Goal: Information Seeking & Learning: Find specific page/section

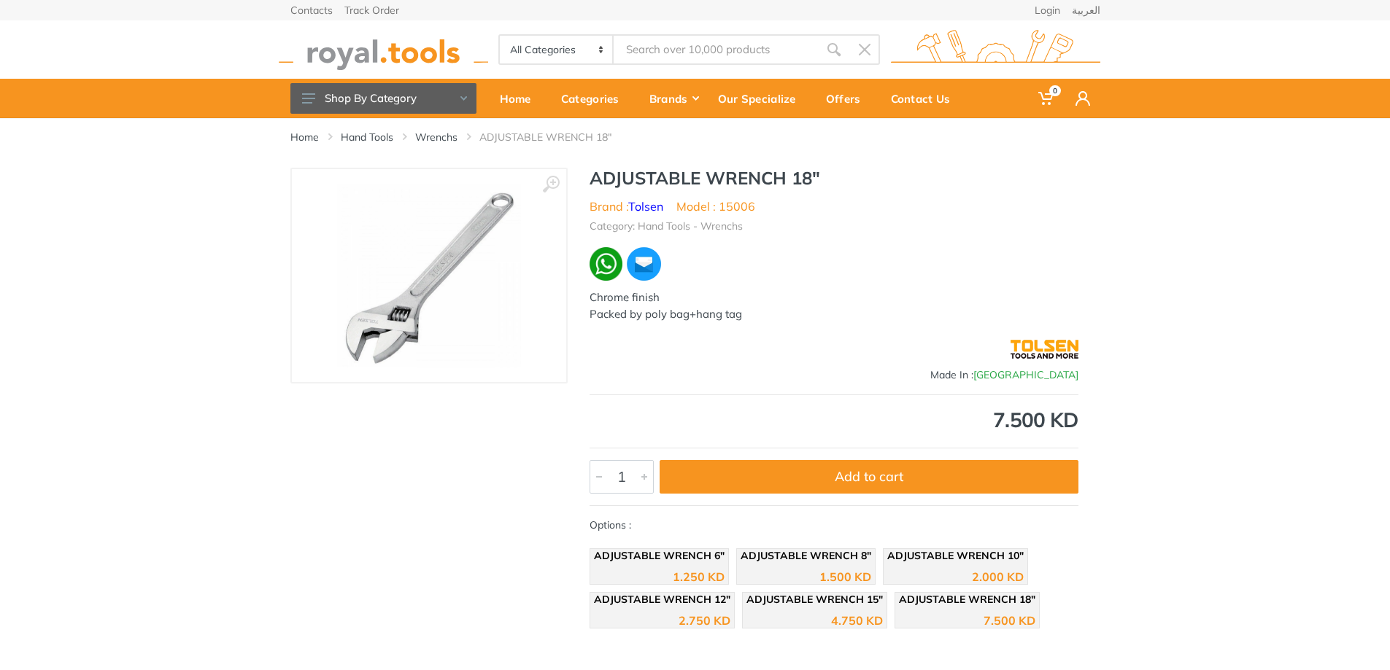
click at [544, 50] on select "All Categories Power tools Cordless Tools Hand Tools Power Tools Accessories Ga…" at bounding box center [557, 50] width 115 height 28
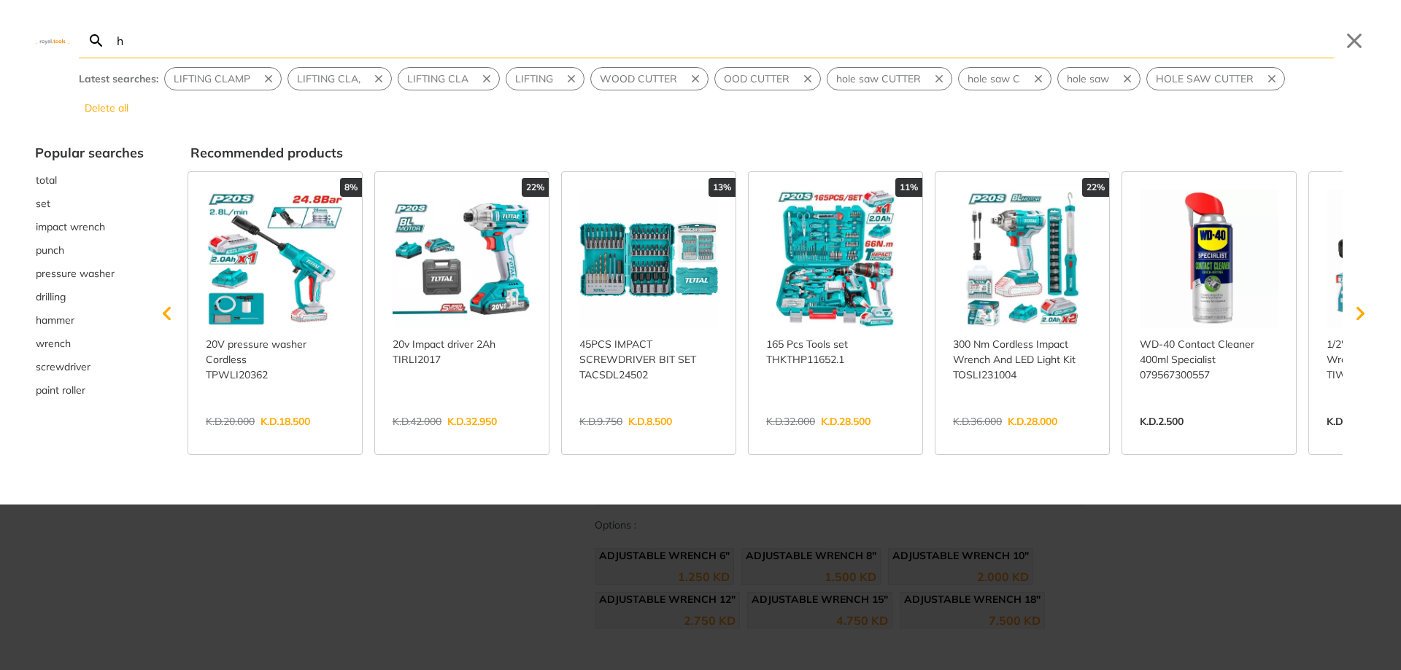
type input "ho"
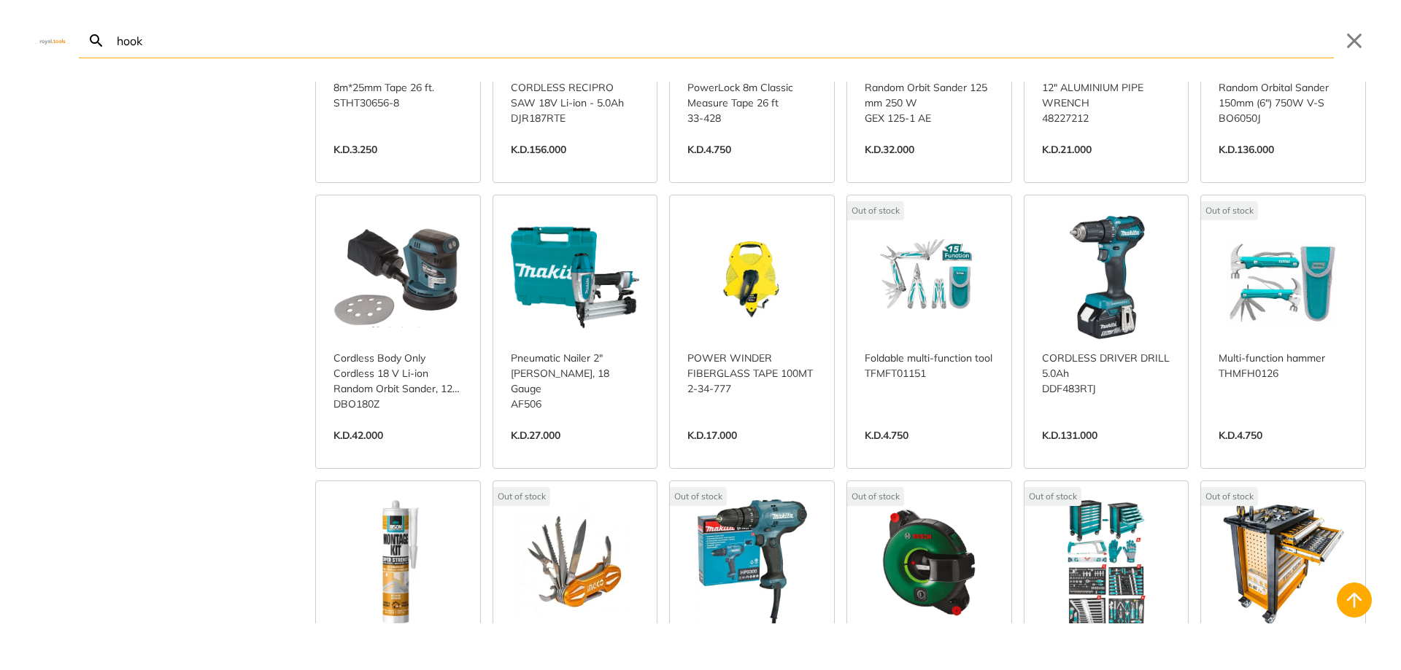
scroll to position [511, 0]
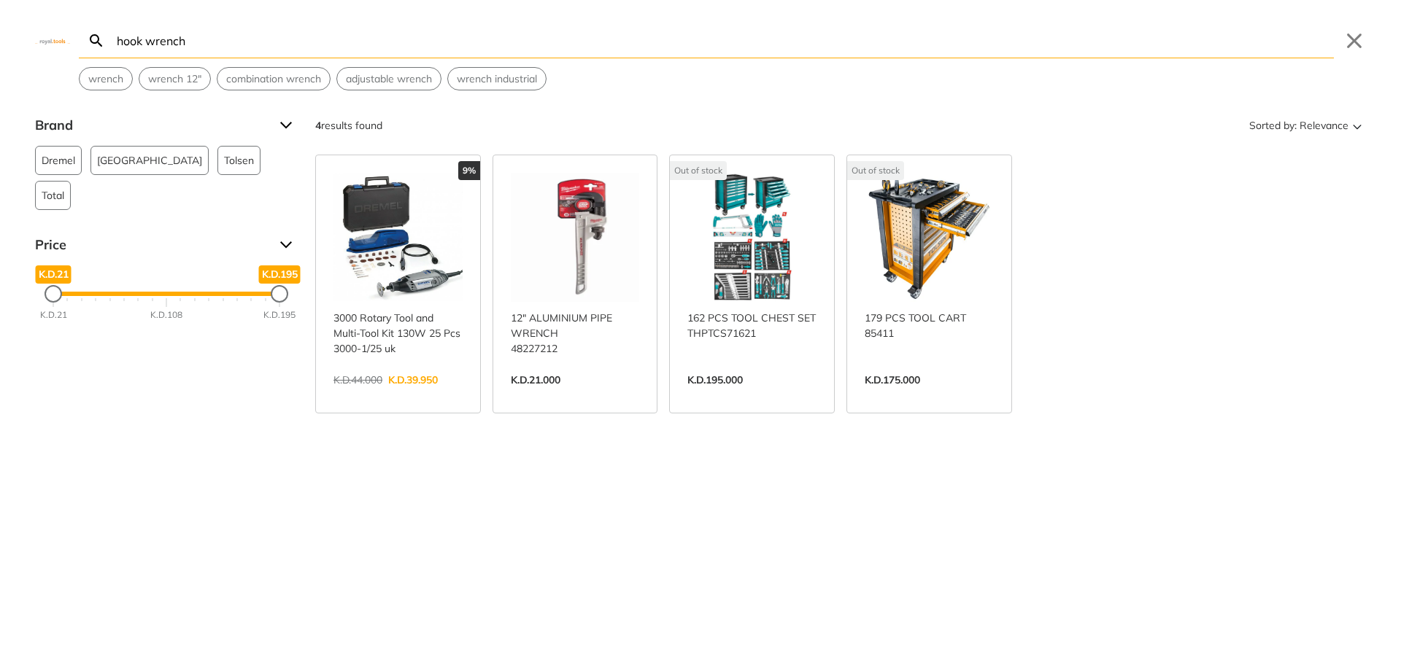
type input "hook wrench"
